Goal: Task Accomplishment & Management: Manage account settings

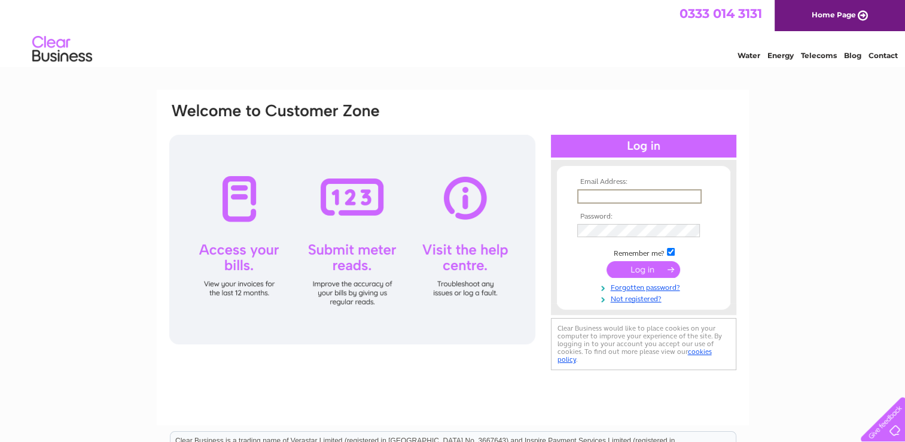
click at [603, 200] on input "text" at bounding box center [639, 196] width 124 height 14
type input "info@nithhotel.co.uk"
click at [607, 260] on input "submit" at bounding box center [644, 268] width 74 height 17
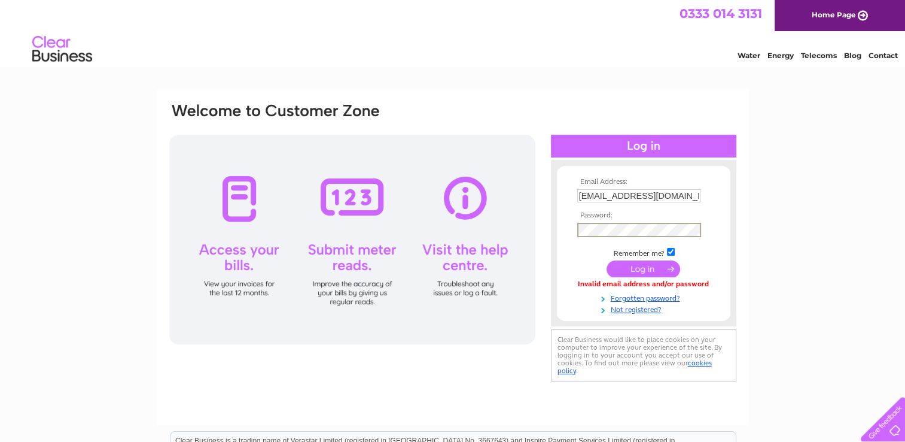
click at [607, 260] on input "submit" at bounding box center [644, 268] width 74 height 17
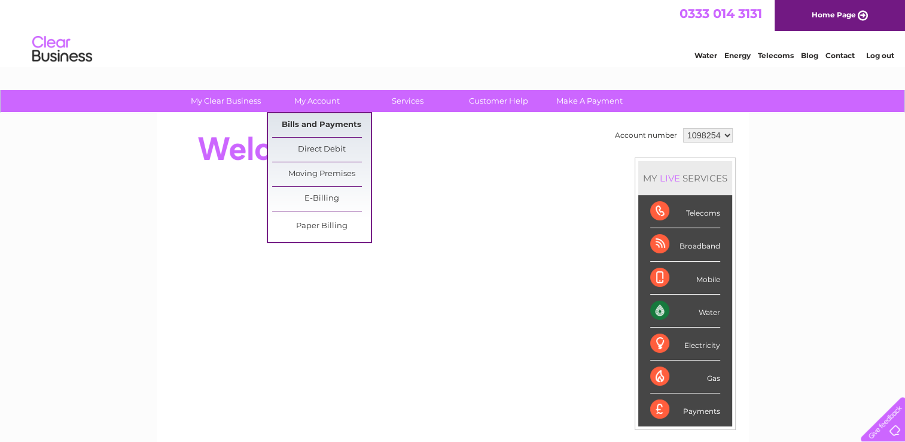
click at [315, 121] on link "Bills and Payments" at bounding box center [321, 125] width 99 height 24
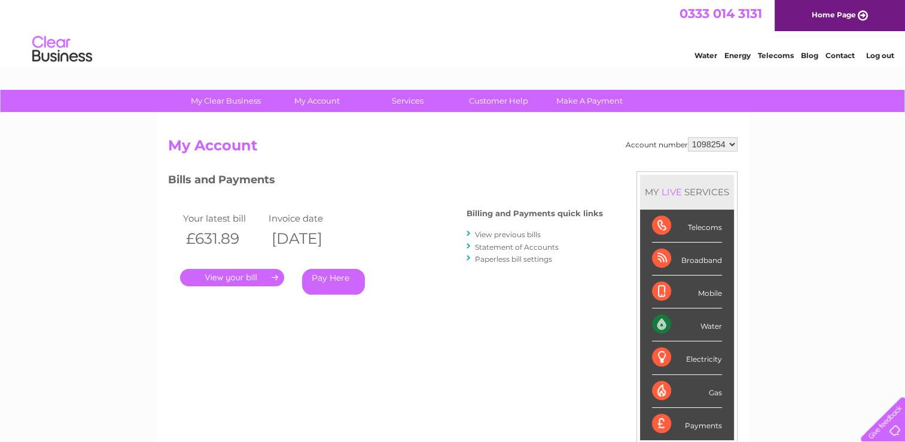
click at [488, 236] on link "View previous bills" at bounding box center [508, 234] width 66 height 9
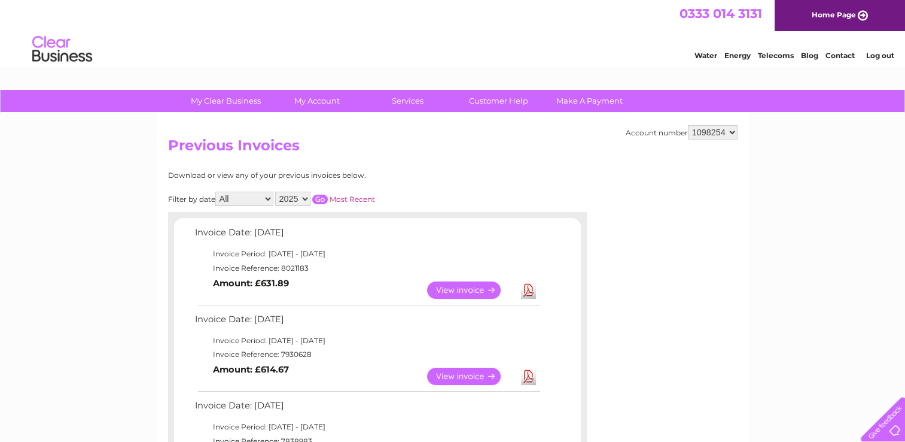
click at [528, 286] on link "Download" at bounding box center [528, 289] width 15 height 17
